Goal: Information Seeking & Learning: Learn about a topic

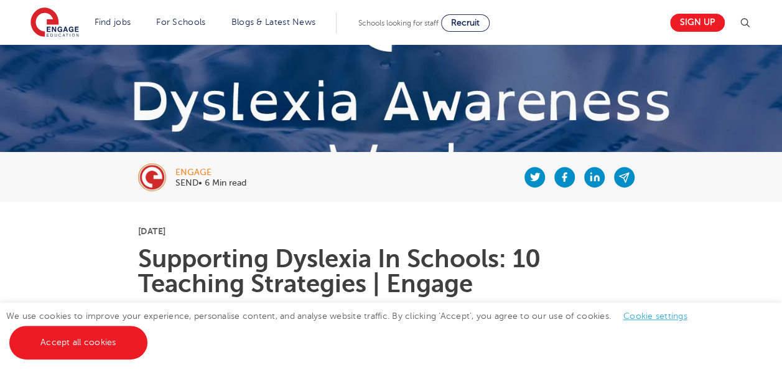
scroll to position [158, 0]
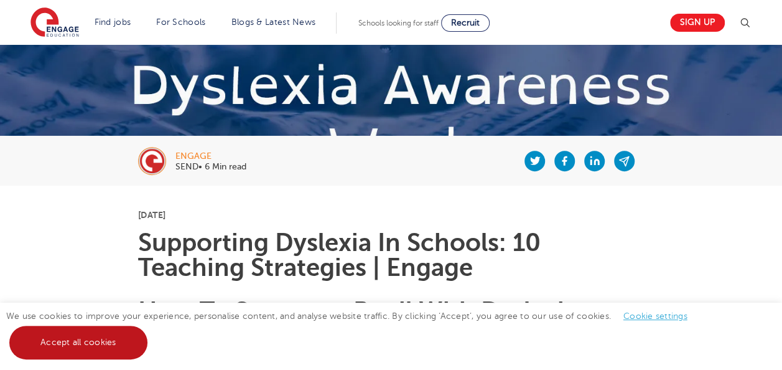
click at [60, 345] on link "Accept all cookies" at bounding box center [78, 343] width 138 height 34
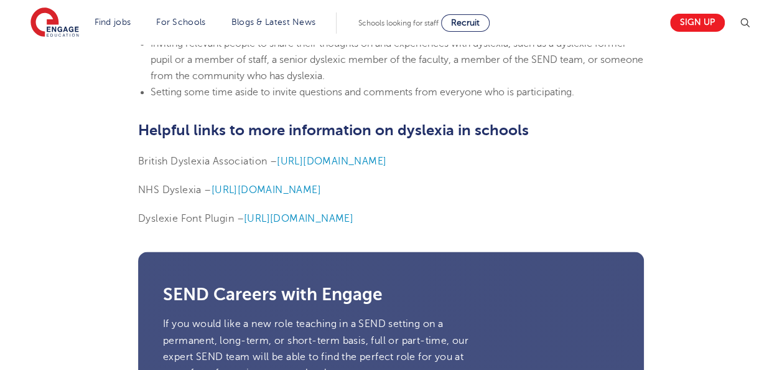
scroll to position [3055, 0]
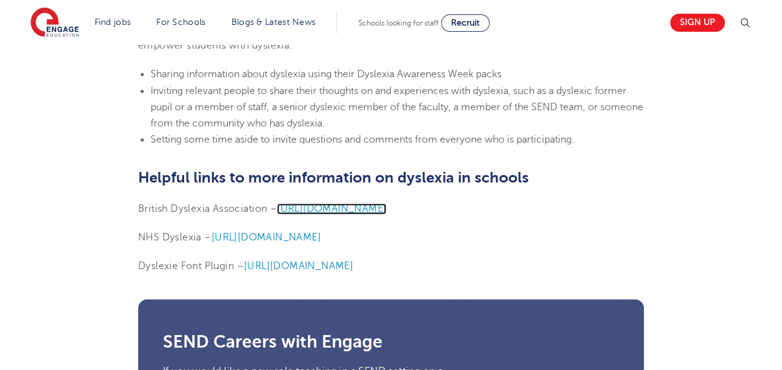
click at [355, 208] on span "[URL][DOMAIN_NAME]" at bounding box center [332, 208] width 110 height 11
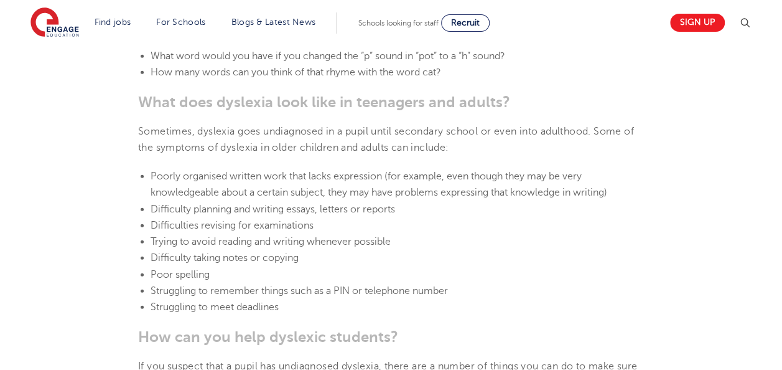
scroll to position [1464, 0]
